Goal: Information Seeking & Learning: Learn about a topic

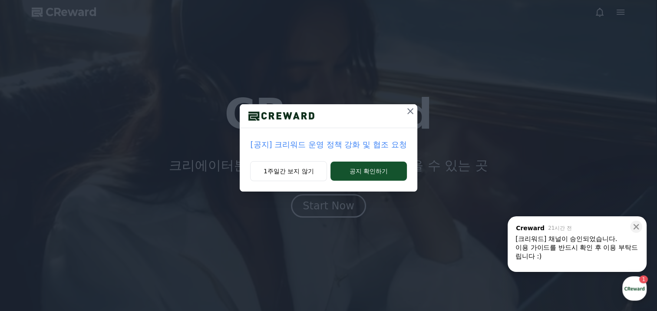
click at [407, 109] on icon at bounding box center [410, 111] width 10 height 10
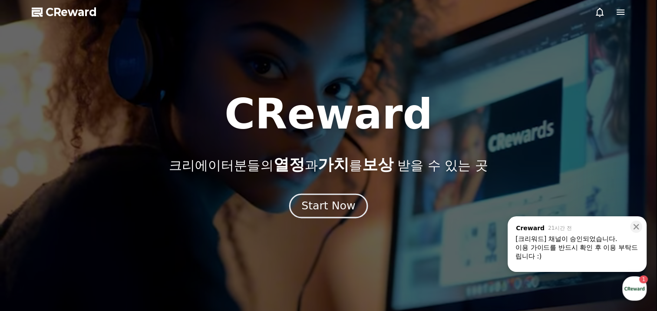
click at [361, 201] on button "Start Now" at bounding box center [328, 206] width 79 height 25
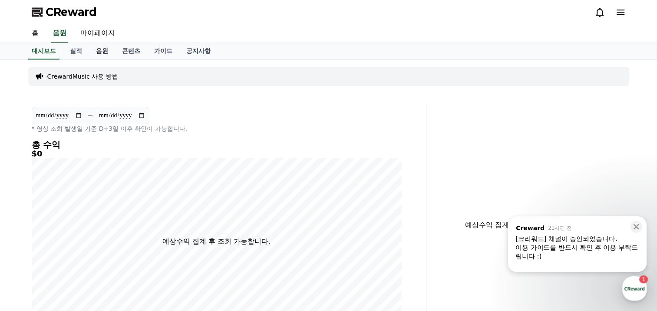
click at [102, 52] on link "음원" at bounding box center [102, 51] width 26 height 16
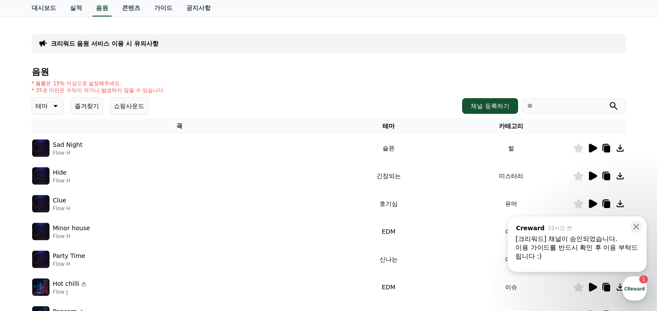
scroll to position [87, 0]
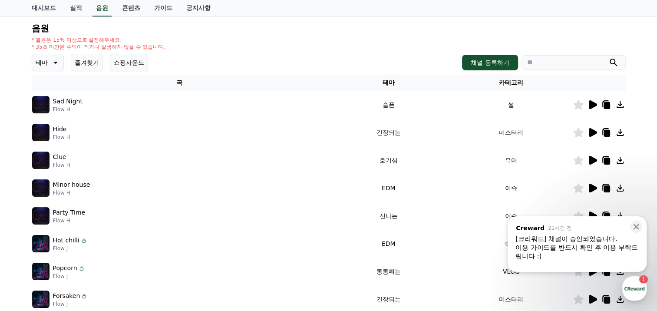
click at [590, 132] on icon at bounding box center [593, 132] width 8 height 9
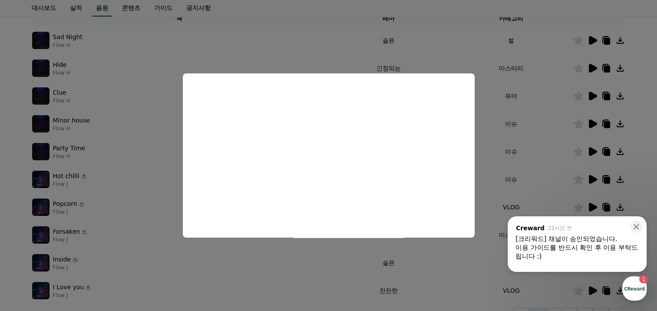
scroll to position [174, 0]
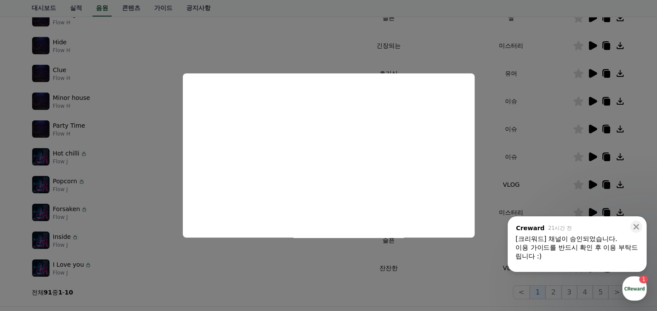
click at [300, 54] on button "close modal" at bounding box center [328, 155] width 657 height 311
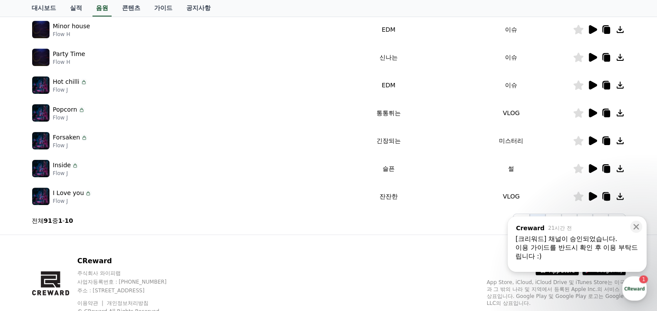
scroll to position [260, 0]
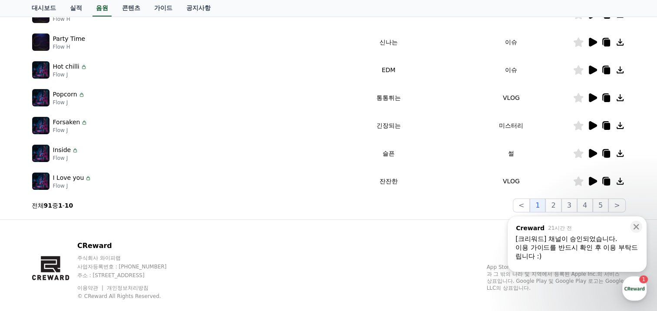
click at [593, 178] on icon at bounding box center [593, 181] width 8 height 9
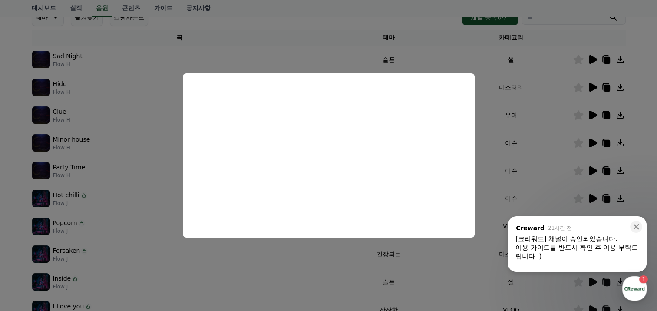
scroll to position [130, 0]
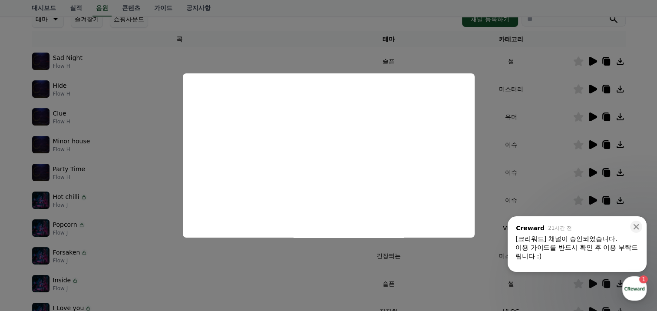
click at [593, 144] on button "close modal" at bounding box center [328, 155] width 657 height 311
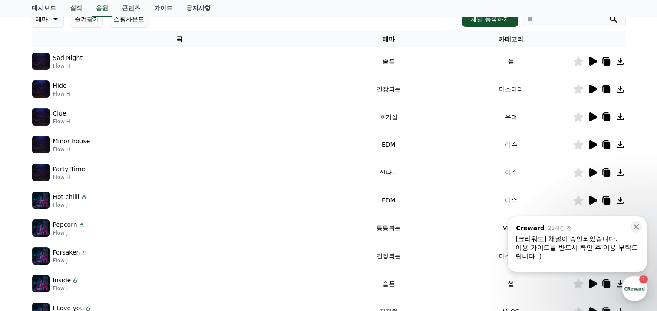
click at [594, 170] on icon at bounding box center [592, 172] width 10 height 10
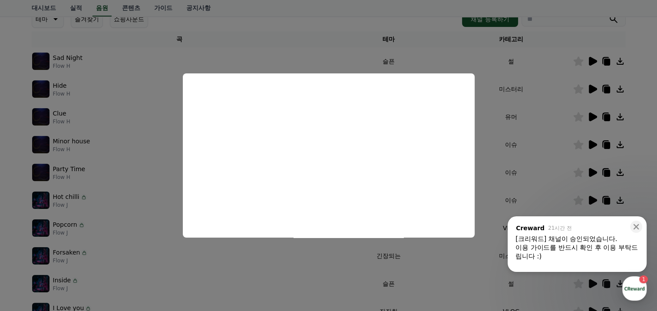
click at [494, 191] on button "close modal" at bounding box center [328, 155] width 657 height 311
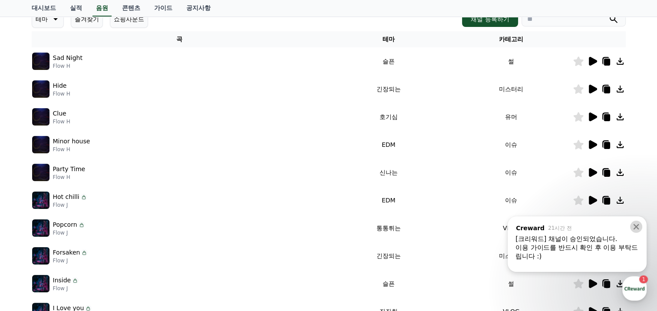
click at [640, 225] on icon at bounding box center [636, 226] width 9 height 9
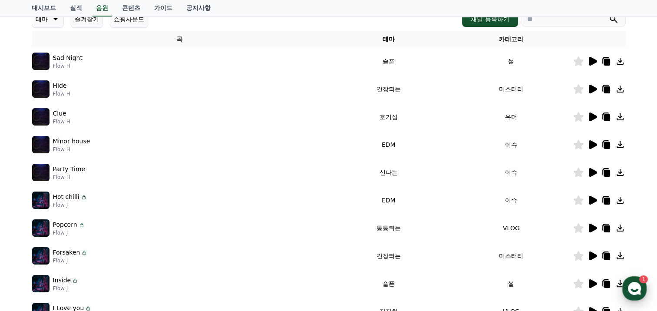
click at [632, 286] on use "button" at bounding box center [634, 288] width 13 height 13
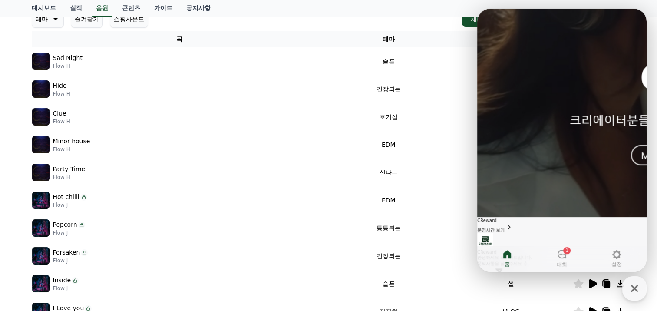
scroll to position [16, 0]
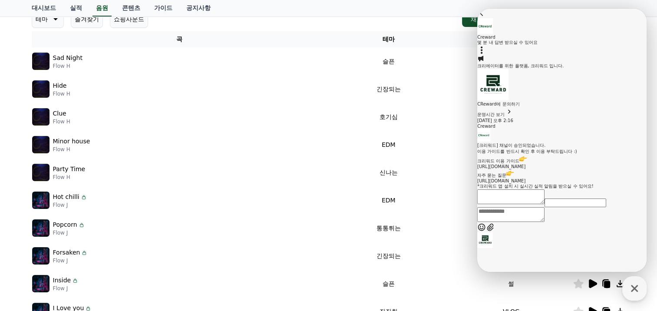
scroll to position [49, 0]
click at [321, 112] on div "Clue Flow H" at bounding box center [179, 116] width 295 height 17
click at [486, 17] on icon at bounding box center [481, 13] width 9 height 9
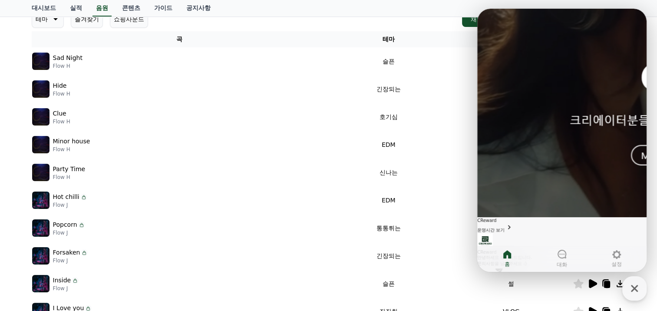
click at [474, 191] on td "이슈" at bounding box center [511, 200] width 123 height 28
click at [504, 257] on icon at bounding box center [507, 254] width 8 height 8
click at [629, 284] on icon "button" at bounding box center [634, 288] width 16 height 16
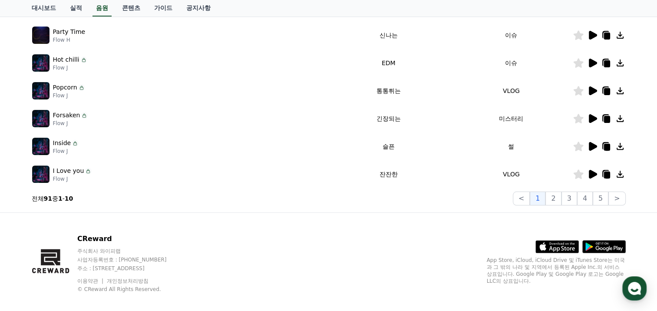
scroll to position [276, 0]
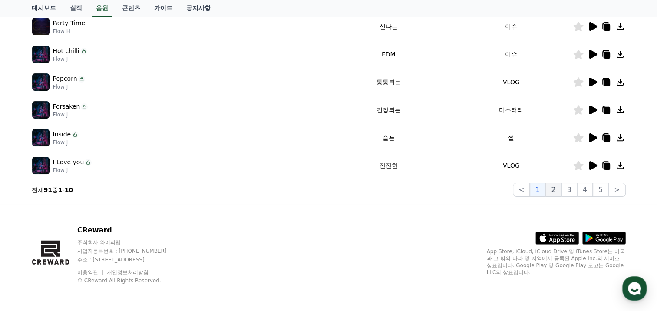
click at [561, 190] on button "2" at bounding box center [553, 190] width 16 height 14
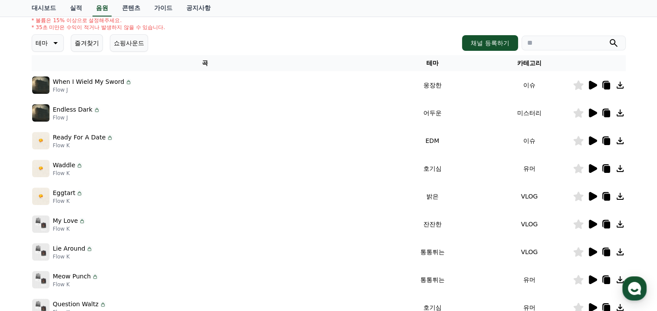
scroll to position [102, 0]
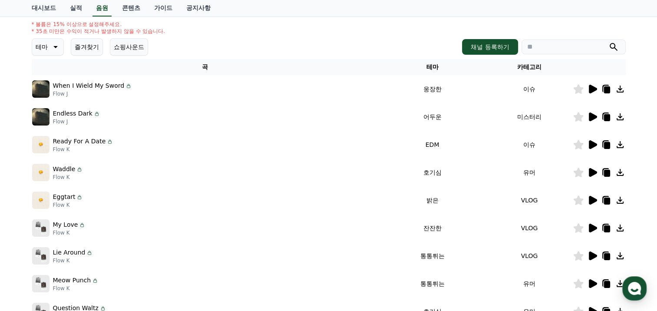
click at [591, 228] on icon at bounding box center [593, 228] width 8 height 9
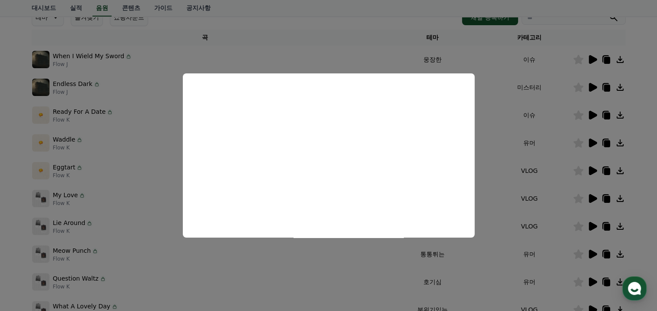
scroll to position [146, 0]
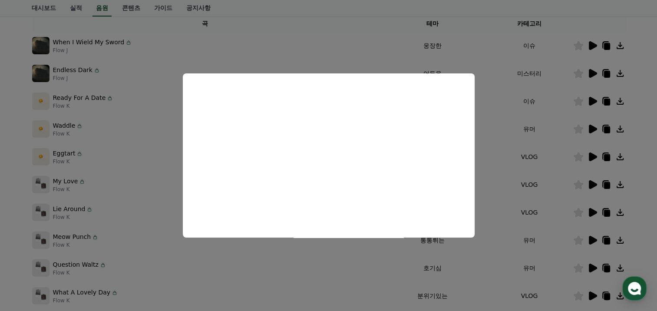
click at [509, 264] on button "close modal" at bounding box center [328, 155] width 657 height 311
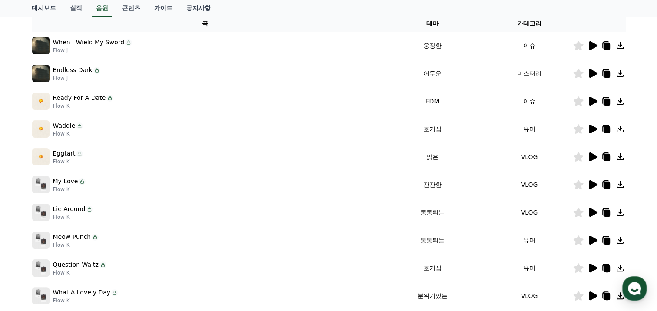
scroll to position [189, 0]
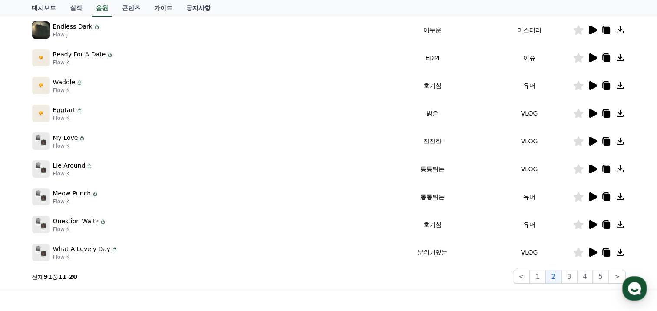
click at [595, 110] on icon at bounding box center [592, 113] width 10 height 10
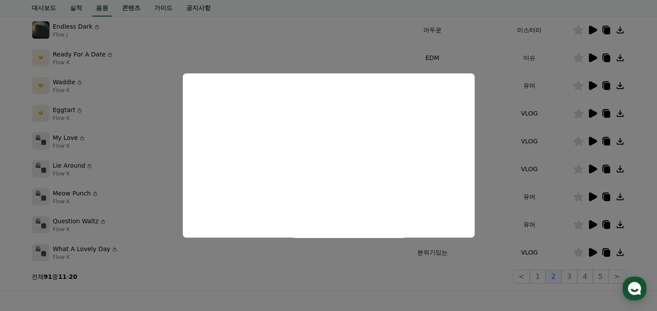
click at [514, 180] on button "close modal" at bounding box center [328, 155] width 657 height 311
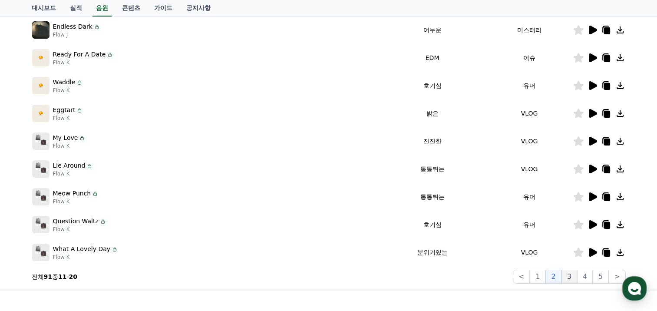
click at [570, 277] on button "3" at bounding box center [569, 277] width 16 height 14
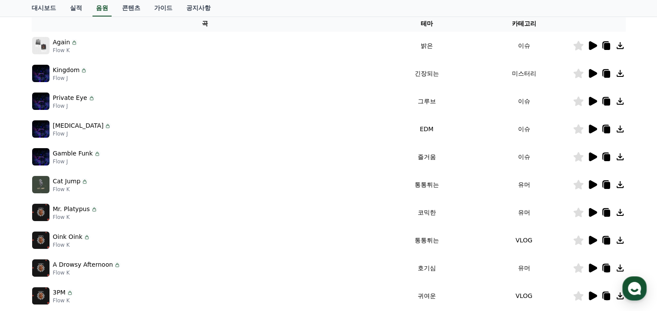
scroll to position [146, 0]
click at [592, 156] on icon at bounding box center [593, 156] width 8 height 9
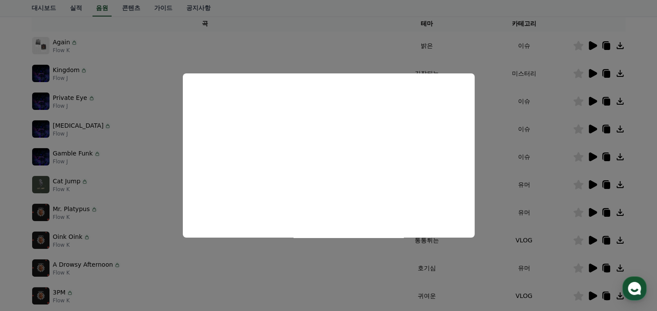
click at [496, 151] on button "close modal" at bounding box center [328, 155] width 657 height 311
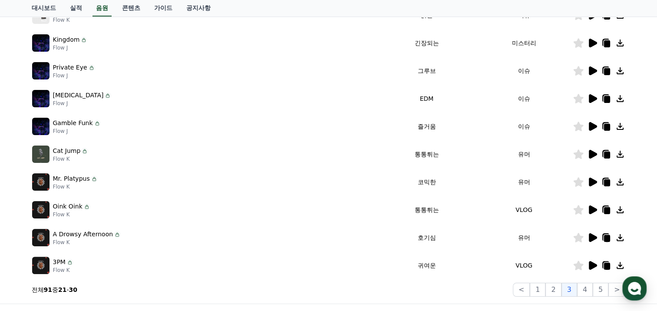
scroll to position [189, 0]
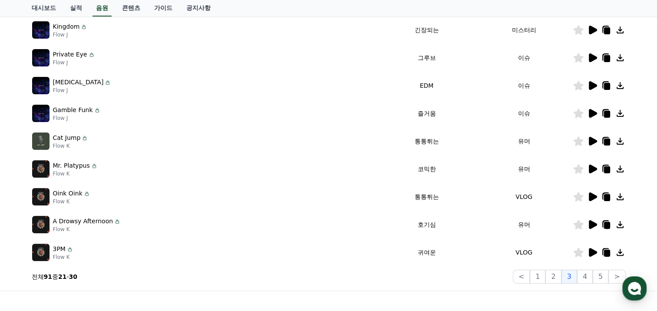
click at [594, 252] on icon at bounding box center [593, 252] width 8 height 9
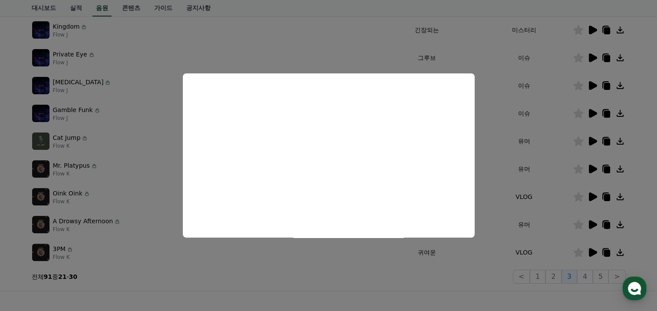
click at [604, 252] on button "close modal" at bounding box center [328, 155] width 657 height 311
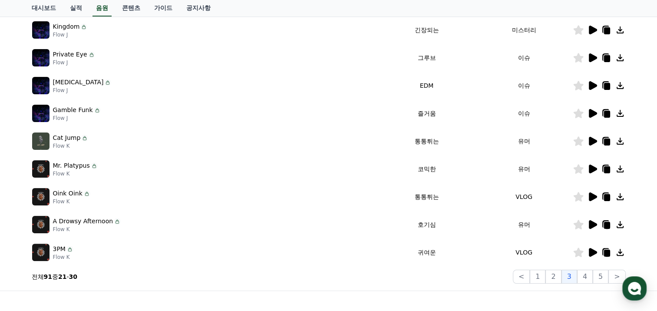
click at [604, 252] on icon at bounding box center [606, 253] width 6 height 7
